Goal: Submit feedback/report problem: Submit feedback/report problem

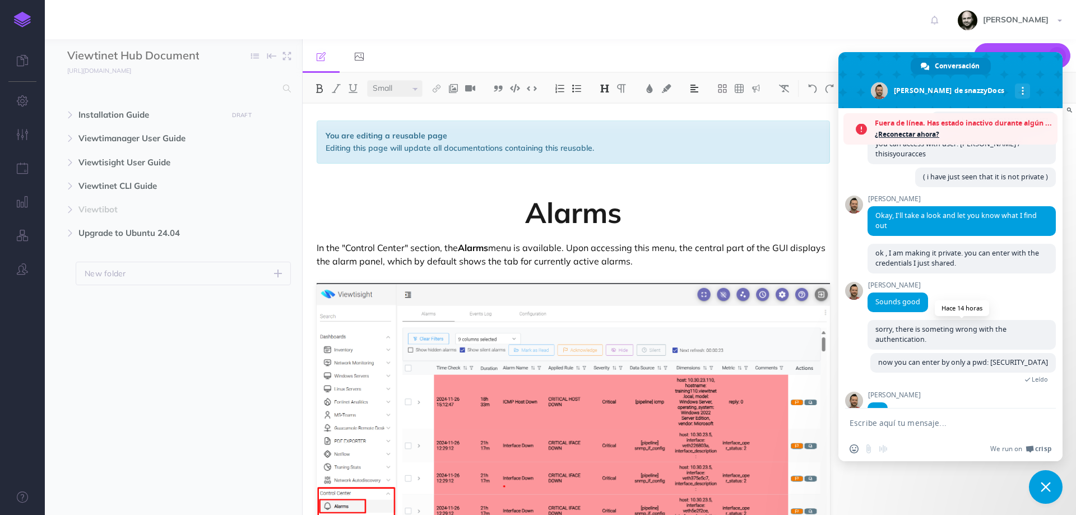
scroll to position [507, 0]
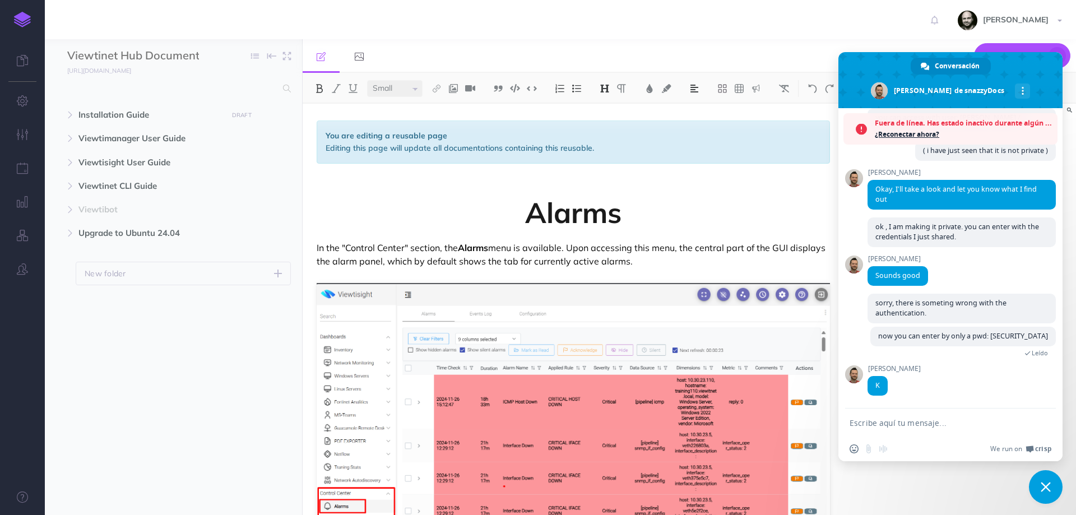
click at [108, 390] on ul "Installation Guide DRAFT Publish these changes Nevermind Publish New folder Add…" at bounding box center [173, 294] width 257 height 383
click at [921, 132] on span "¿Reconectar ahora?" at bounding box center [963, 134] width 177 height 11
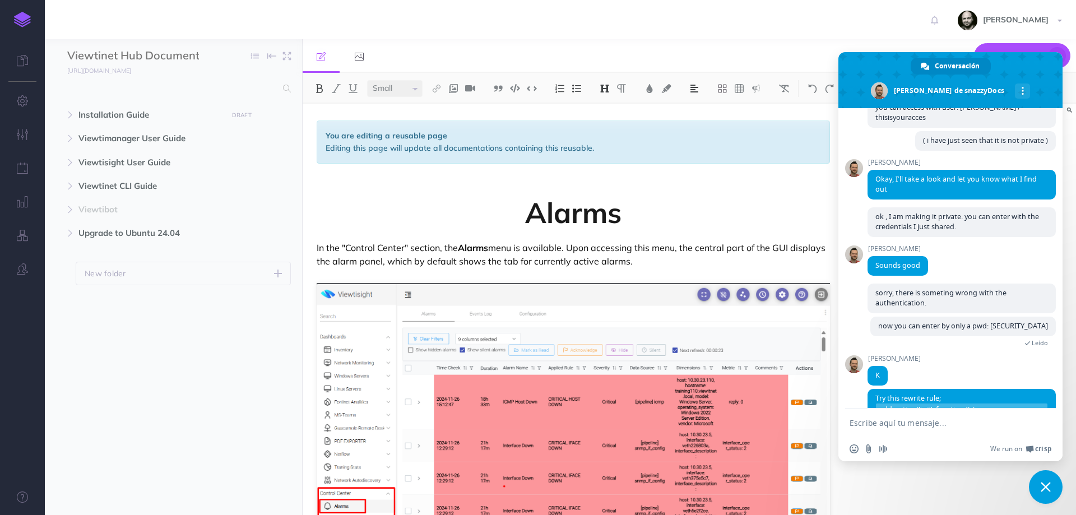
scroll to position [617, 0]
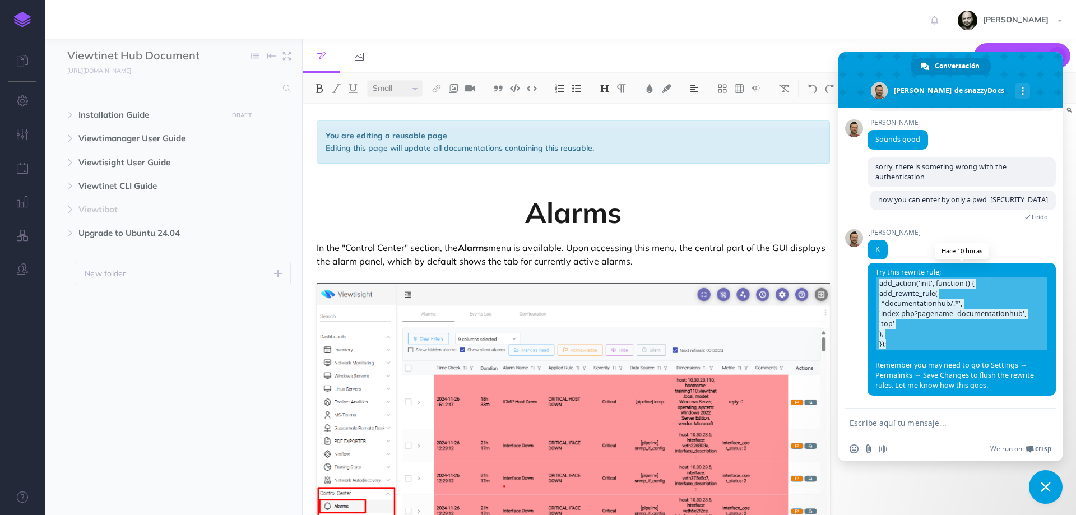
drag, startPoint x: 893, startPoint y: 346, endPoint x: 880, endPoint y: 274, distance: 73.5
click at [880, 277] on span "add_action('init', function () { add_rewrite_rule( '^documentationhub/.*', 'ind…" at bounding box center [962, 313] width 172 height 73
copy span "add_action('init', function () { add_rewrite_rule( '^documentationhub/.*', 'ind…"
click at [21, 20] on img at bounding box center [22, 20] width 17 height 16
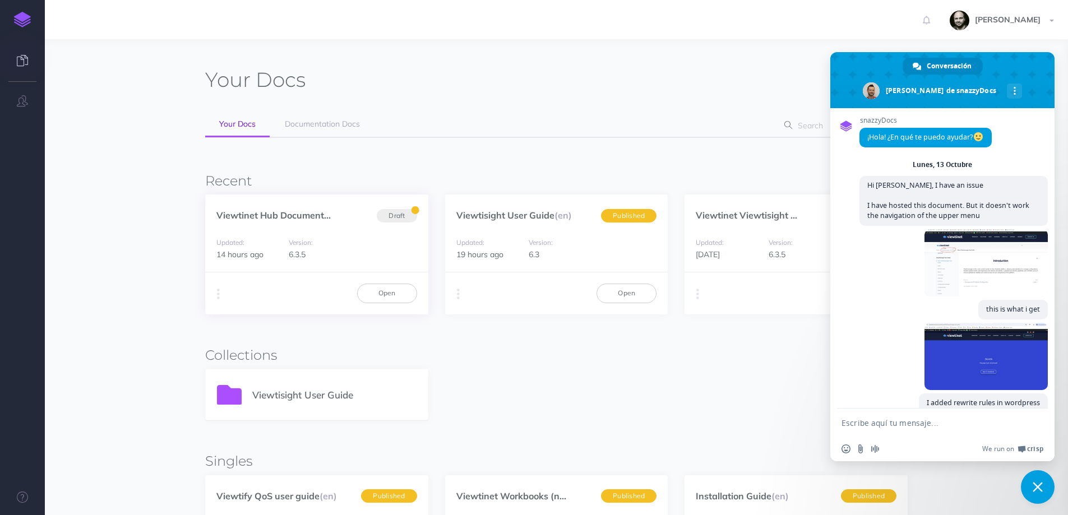
scroll to position [617, 0]
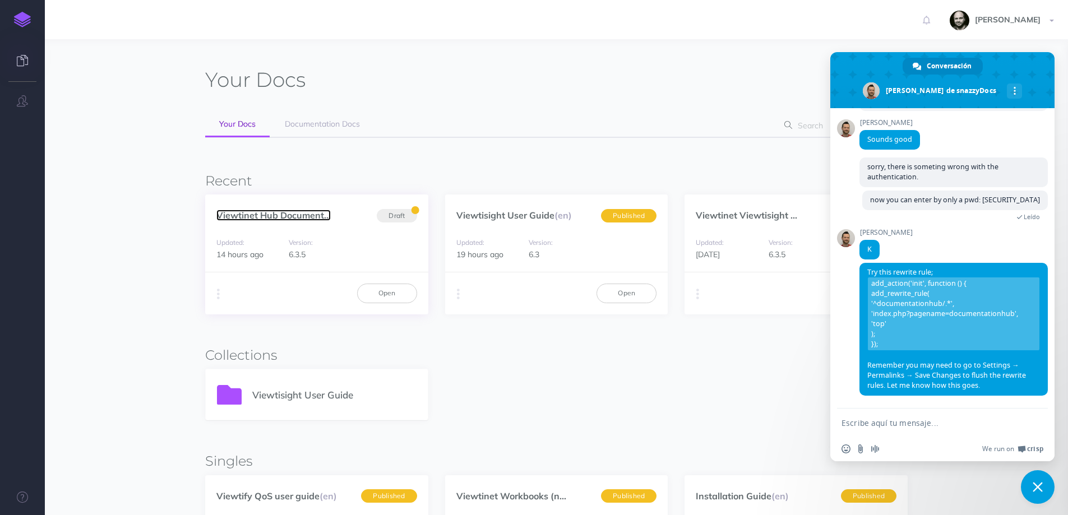
click at [293, 213] on link "Viewtinet Hub Document..." at bounding box center [273, 215] width 114 height 11
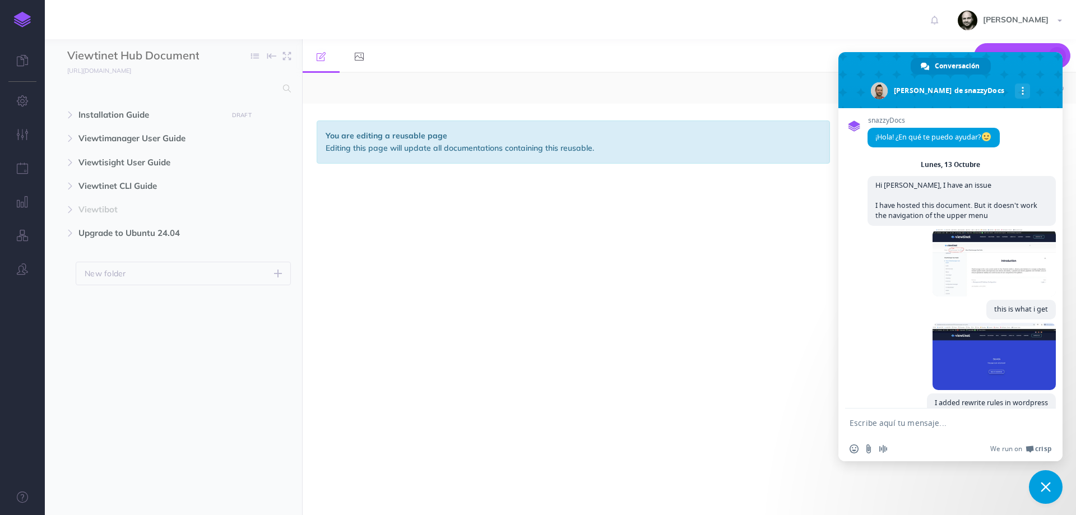
scroll to position [617, 0]
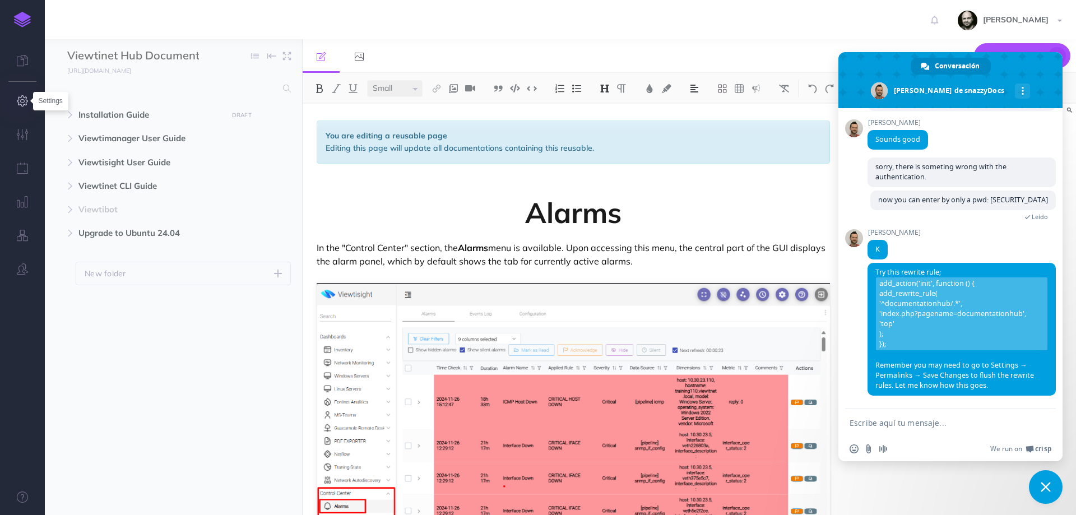
click at [20, 98] on icon "button" at bounding box center [23, 100] width 12 height 11
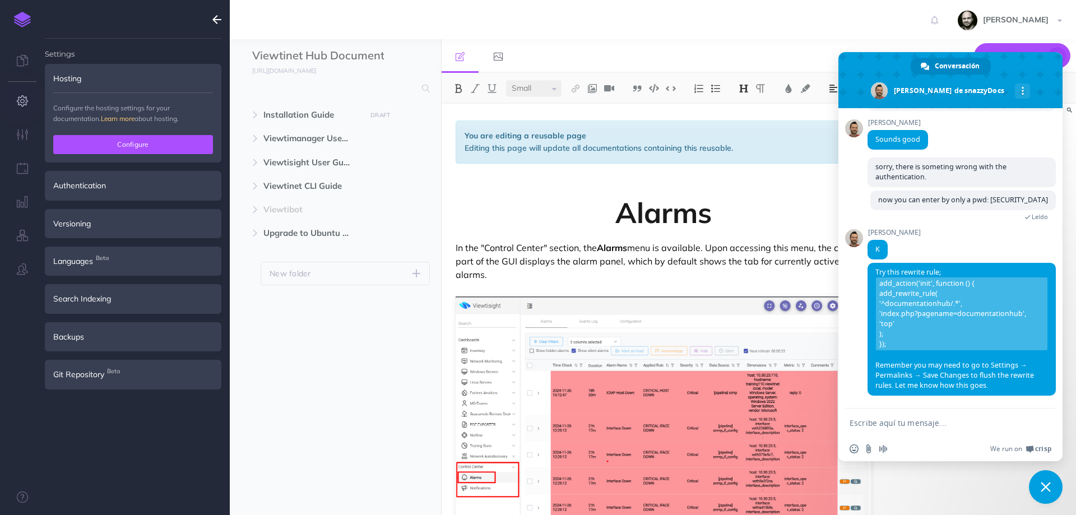
click at [147, 142] on button "Configure" at bounding box center [133, 144] width 160 height 19
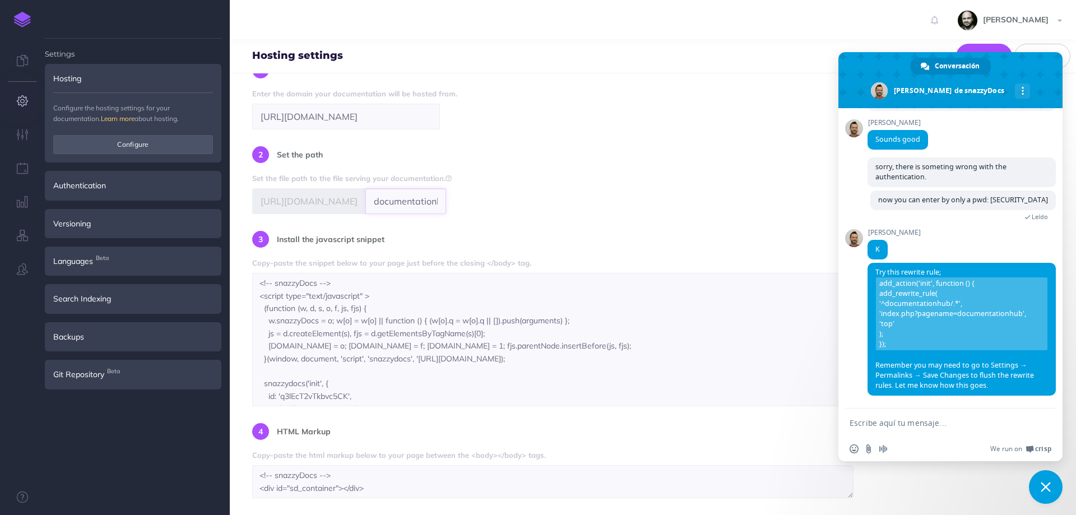
scroll to position [0, 6]
drag, startPoint x: 399, startPoint y: 210, endPoint x: 512, endPoint y: 207, distance: 112.7
click at [512, 207] on div "SPA (Single Page Application) Serve your documentation on your own website usin…" at bounding box center [653, 257] width 802 height 481
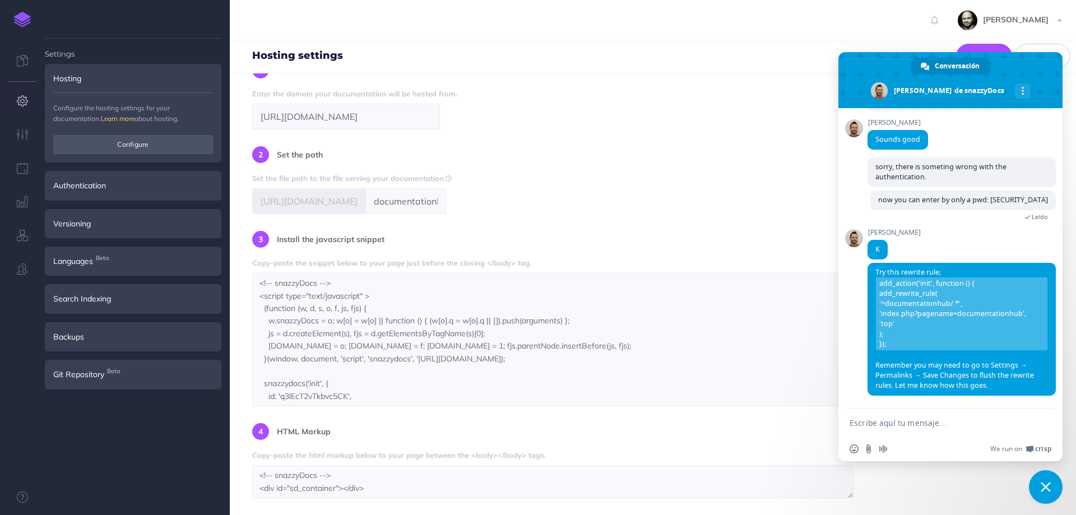
scroll to position [313, 0]
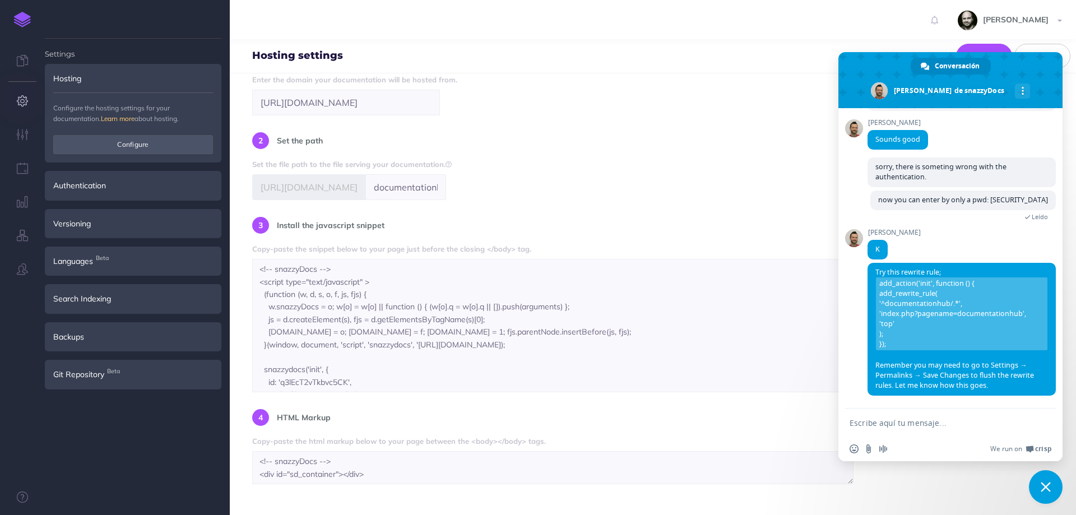
click at [949, 425] on textarea "Escribe aquí tu mensaje..." at bounding box center [938, 423] width 177 height 10
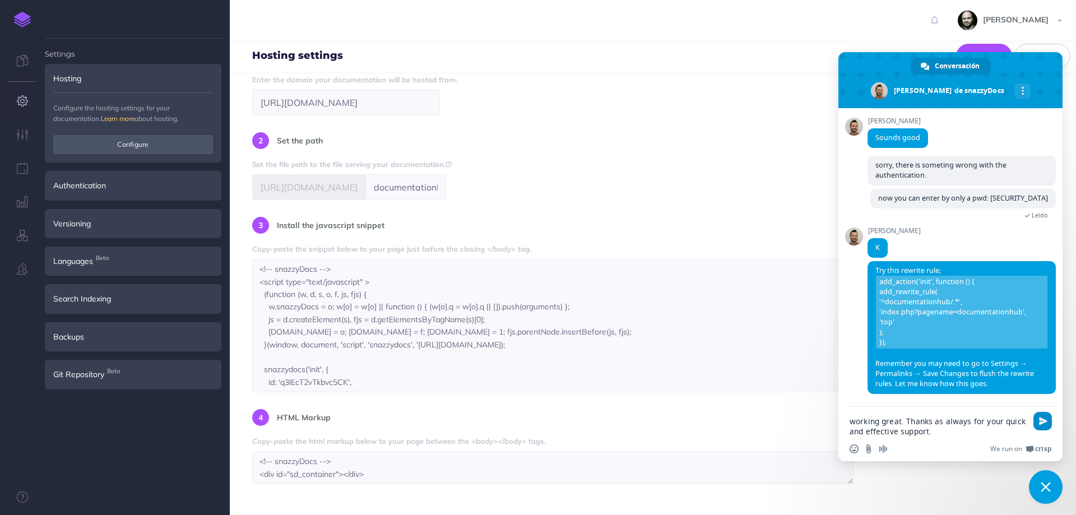
type textarea "working great. Thanks as always for your quick and effective support."
click at [1048, 424] on span "Enviar" at bounding box center [1043, 421] width 18 height 18
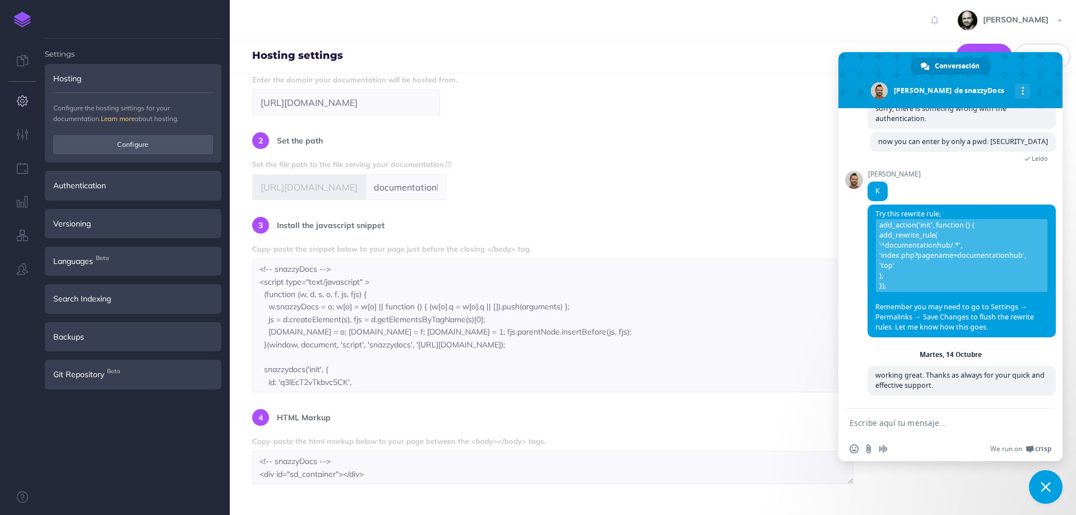
scroll to position [675, 0]
click at [712, 206] on div "SPA (Single Page Application) Serve your documentation on your own website usin…" at bounding box center [653, 243] width 802 height 481
click at [1046, 487] on span "Cerrar el chat" at bounding box center [1046, 487] width 10 height 10
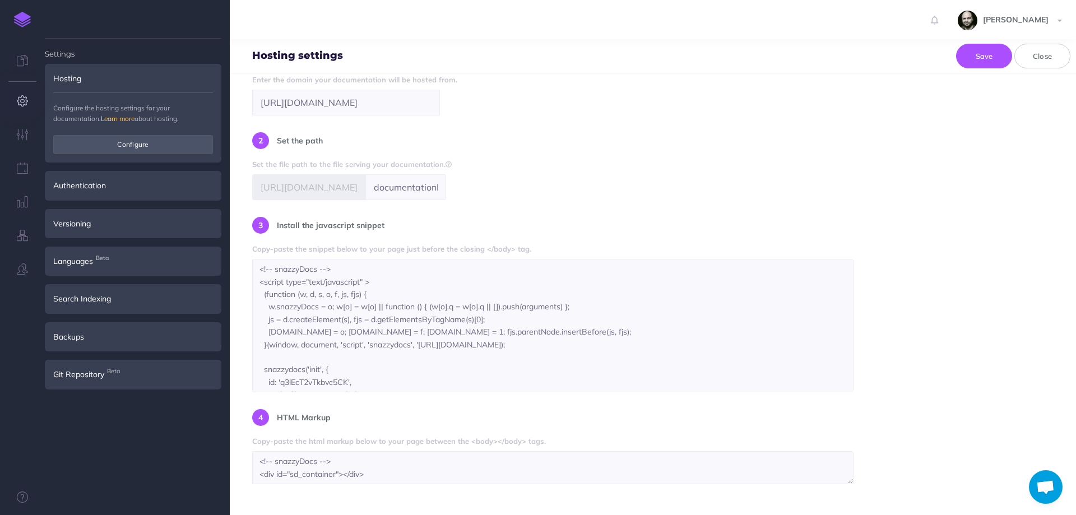
click at [95, 430] on ul "Settings Hosting Configure the hosting settings for your documentation. Learn m…" at bounding box center [133, 282] width 177 height 486
